Goal: Find specific page/section

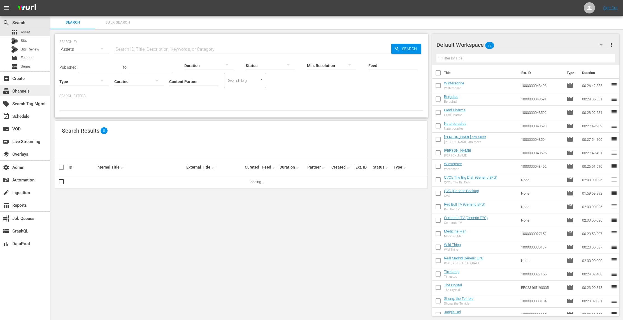
click at [24, 92] on div "subscriptions Channels" at bounding box center [15, 90] width 31 height 5
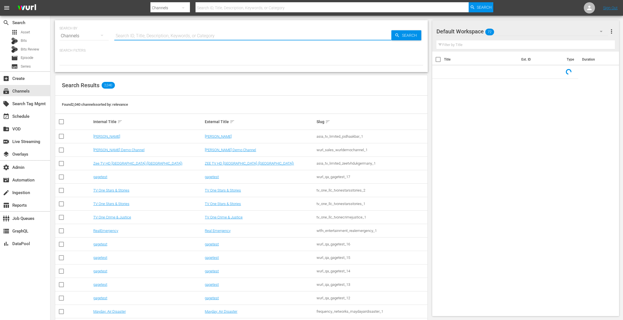
click at [182, 33] on input "text" at bounding box center [252, 35] width 277 height 13
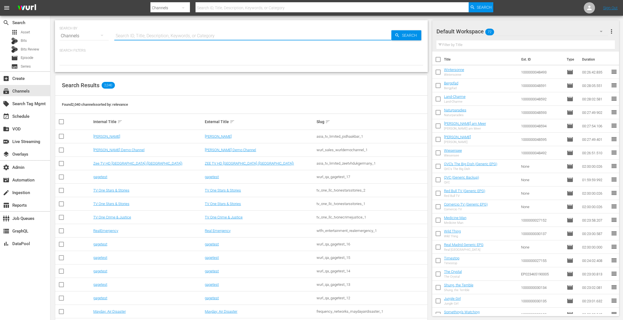
paste input "Please coordinate directly with your Orka TV representatives for all Channel ar…"
type input "Please coordinate directly with your Orka TV representatives for all Channel ar…"
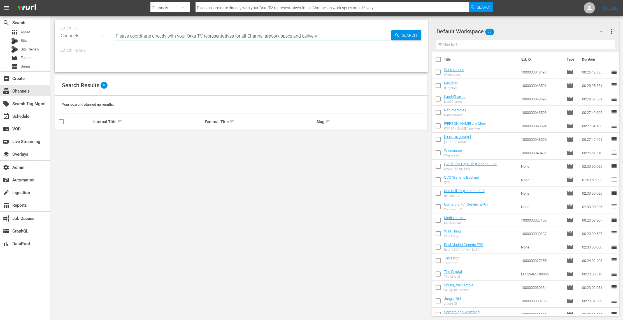
drag, startPoint x: 319, startPoint y: 36, endPoint x: 62, endPoint y: 27, distance: 257.5
click at [62, 27] on div "SEARCH BY Search By Channels Search ID, Title, Description, Keywords, or Catego…" at bounding box center [241, 32] width 364 height 20
type input "videoelephant"
